Goal: Task Accomplishment & Management: Manage account settings

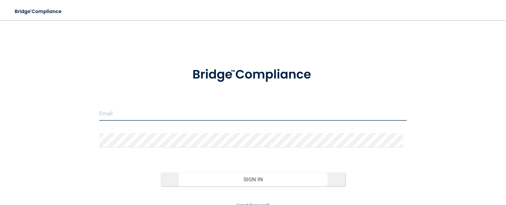
type input "[EMAIL_ADDRESS][DOMAIN_NAME]"
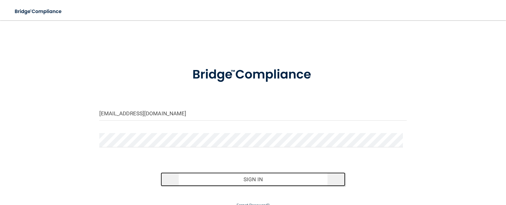
click at [247, 179] on button "Sign In" at bounding box center [253, 179] width 185 height 14
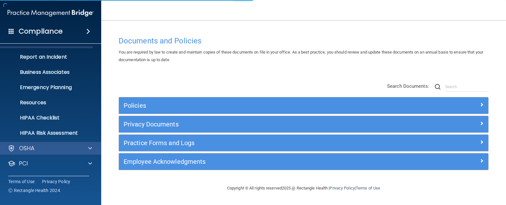
scroll to position [57, 0]
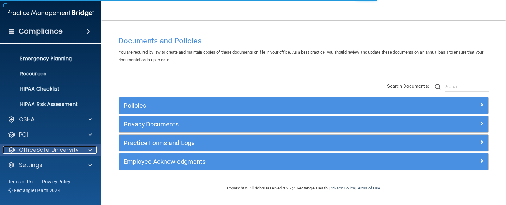
click at [57, 146] on p "OfficeSafe University" at bounding box center [49, 150] width 60 height 8
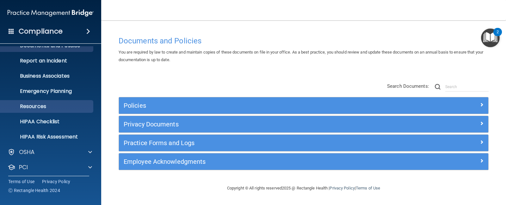
scroll to position [103, 0]
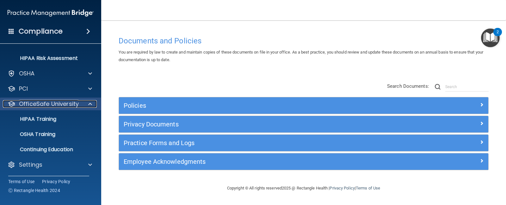
click at [68, 102] on p "OfficeSafe University" at bounding box center [49, 104] width 60 height 8
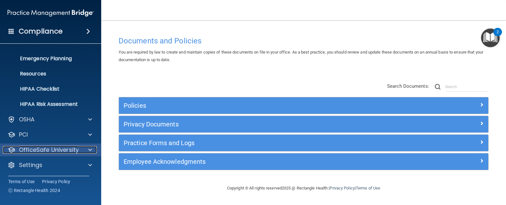
click at [47, 147] on p "OfficeSafe University" at bounding box center [49, 150] width 60 height 8
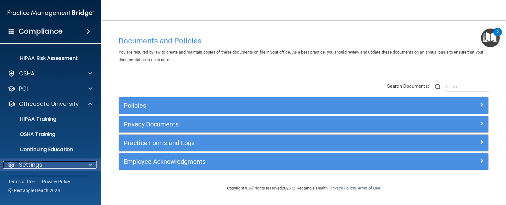
click at [33, 162] on p "Settings" at bounding box center [30, 165] width 23 height 8
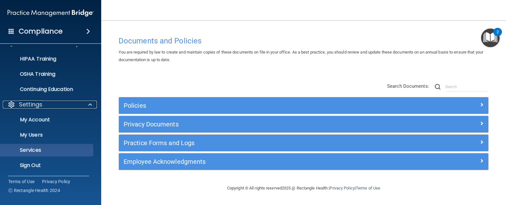
scroll to position [164, 0]
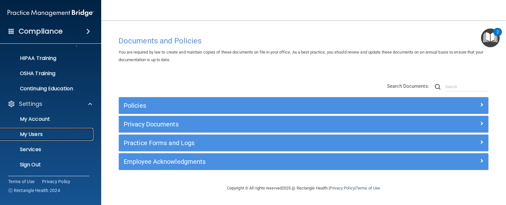
click at [36, 133] on p "My Users" at bounding box center [47, 134] width 86 height 6
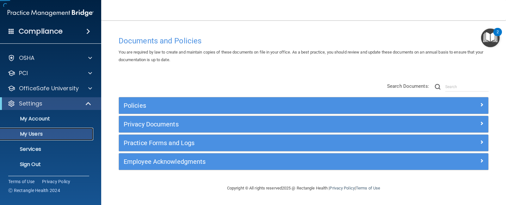
scroll to position [12, 0]
select select "20"
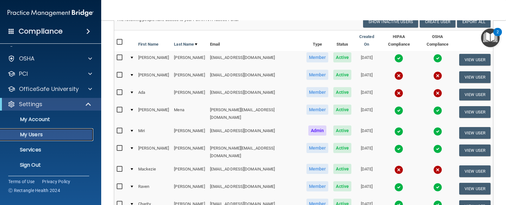
scroll to position [128, 0]
